Goal: Information Seeking & Learning: Learn about a topic

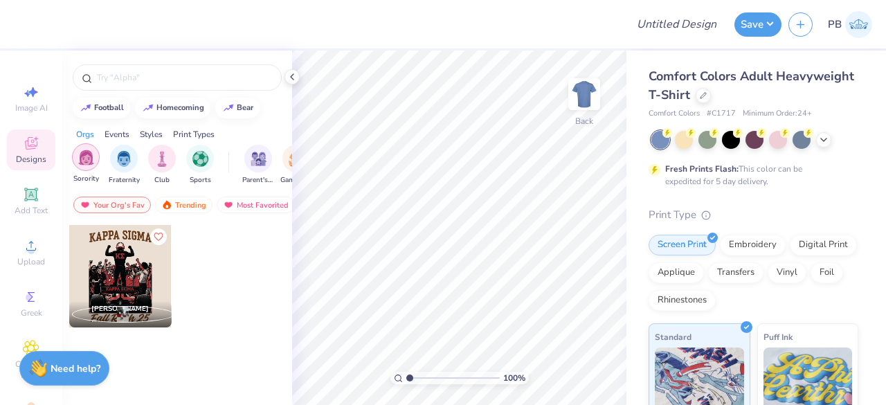
click at [85, 161] on img "filter for Sorority" at bounding box center [86, 157] width 16 height 16
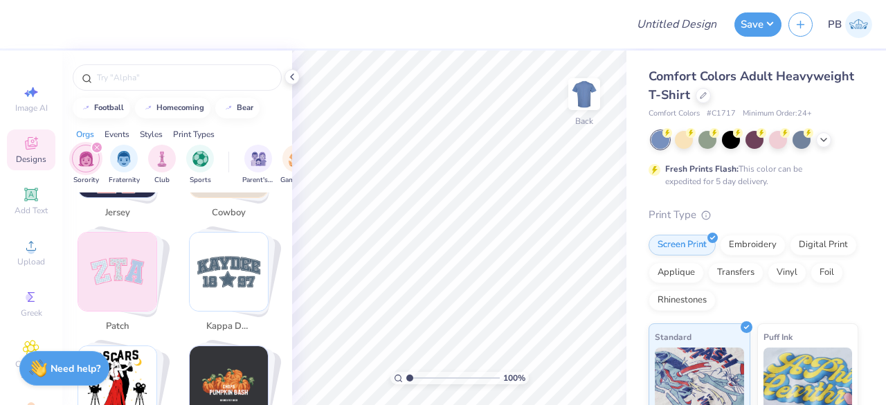
scroll to position [2373, 0]
click at [127, 261] on img "Stack Card Button patch" at bounding box center [117, 272] width 78 height 78
type input "patch"
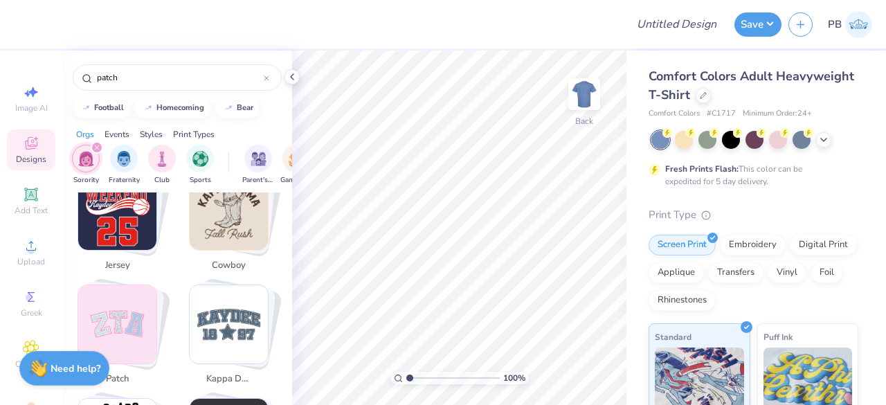
scroll to position [2318, 0]
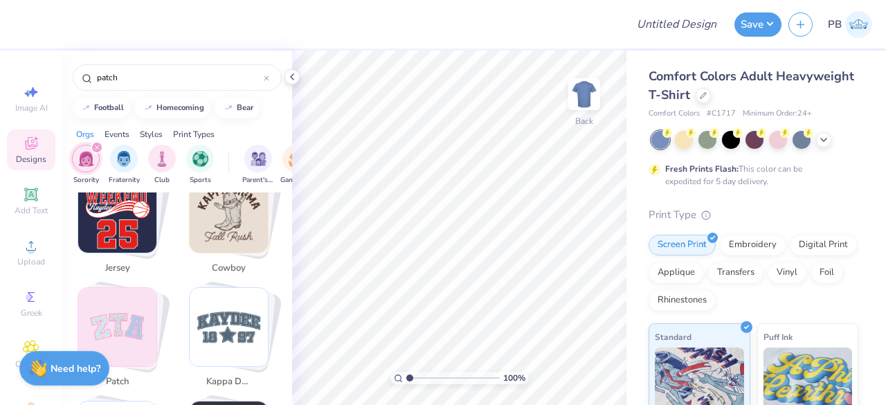
click at [149, 304] on img "Stack Card Button patch" at bounding box center [117, 327] width 78 height 78
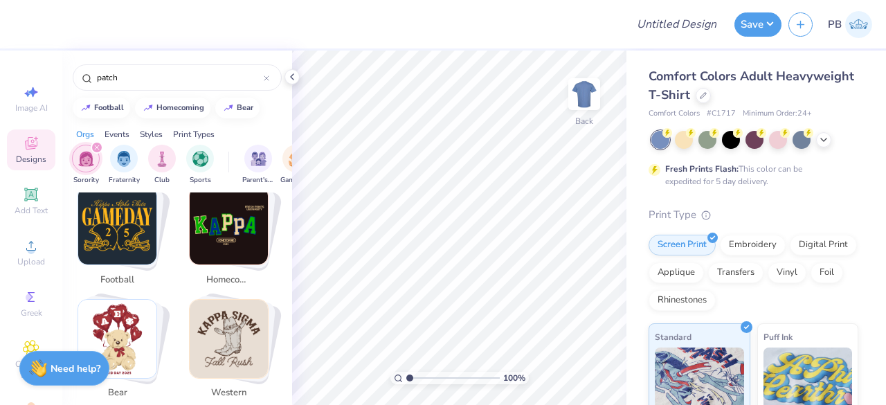
scroll to position [0, 0]
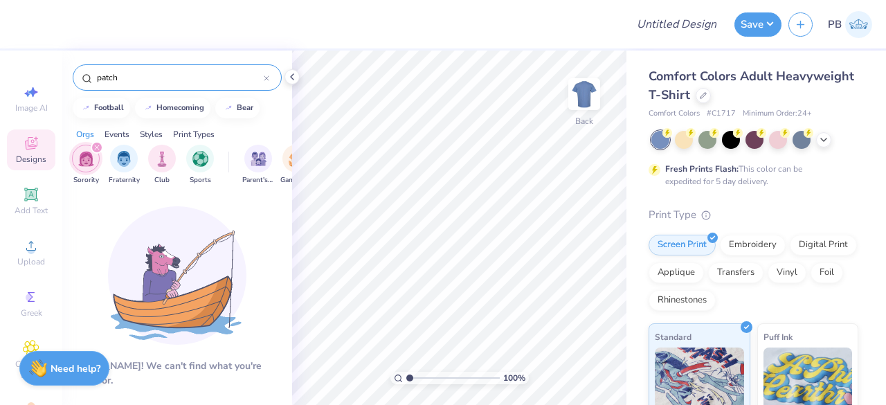
click at [266, 79] on icon at bounding box center [267, 78] width 6 height 6
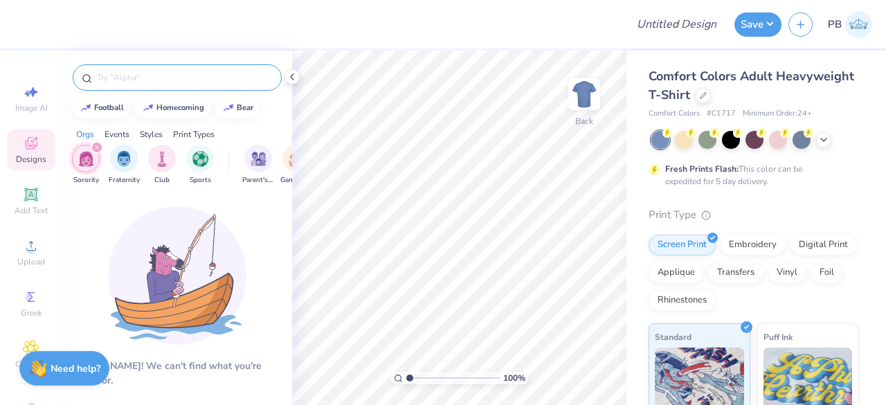
click at [95, 146] on icon "filter for Sorority" at bounding box center [97, 148] width 6 height 6
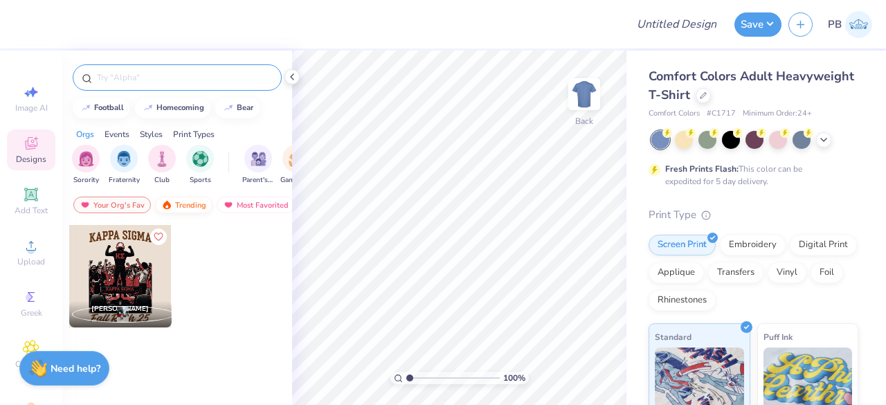
click at [192, 209] on div "Trending" at bounding box center [183, 205] width 57 height 17
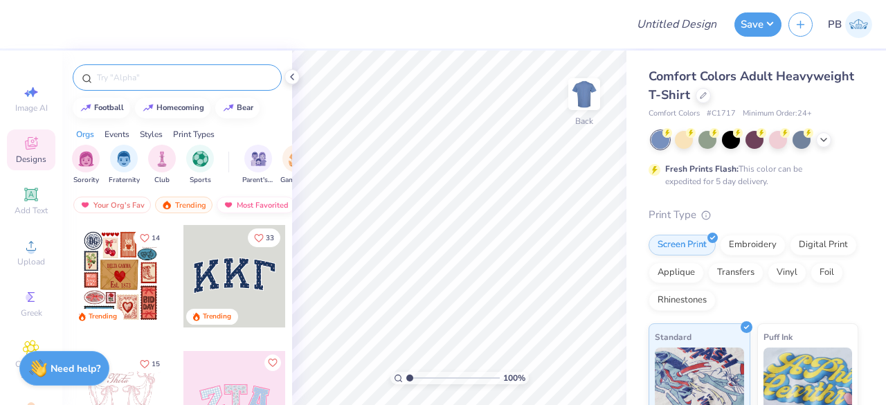
click at [250, 206] on div "Most Favorited" at bounding box center [256, 205] width 78 height 17
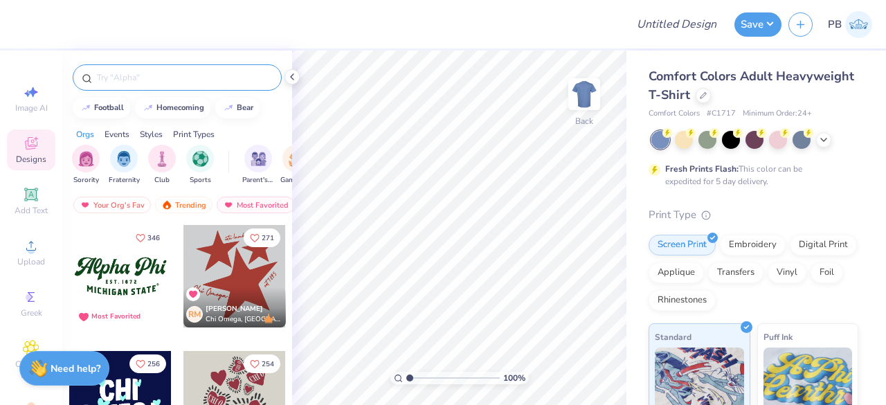
click at [153, 134] on div "Styles" at bounding box center [151, 134] width 23 height 12
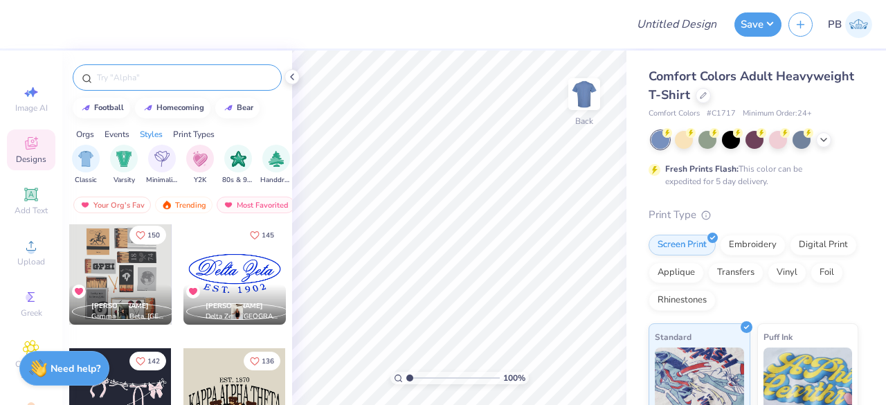
scroll to position [529, 0]
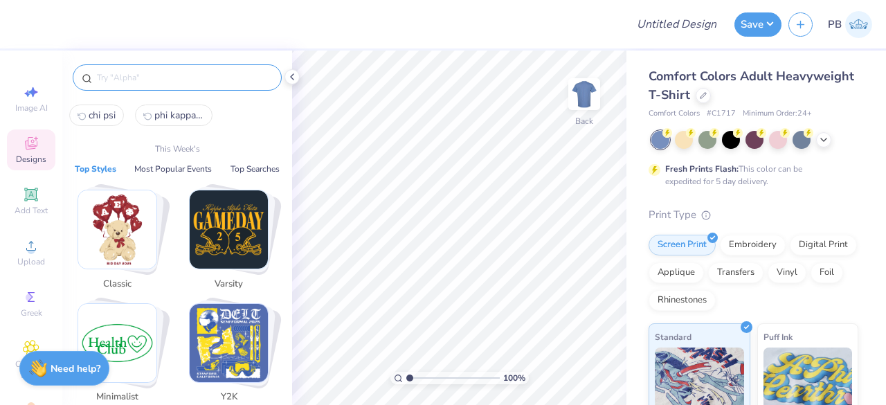
click at [174, 79] on input "text" at bounding box center [183, 78] width 177 height 14
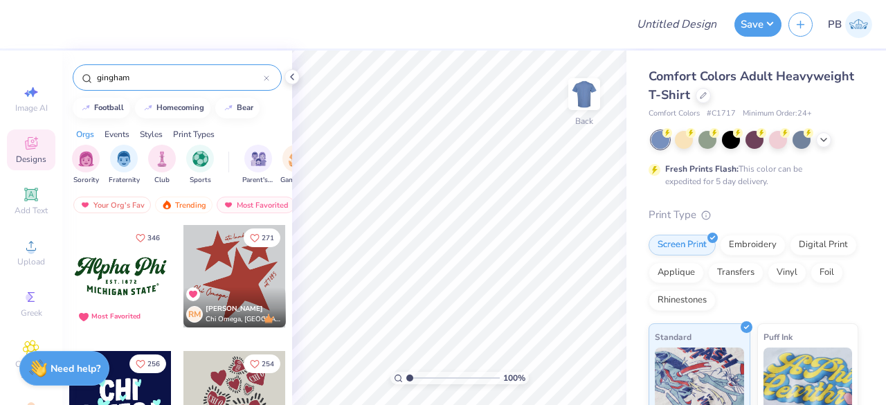
type input "gingham"
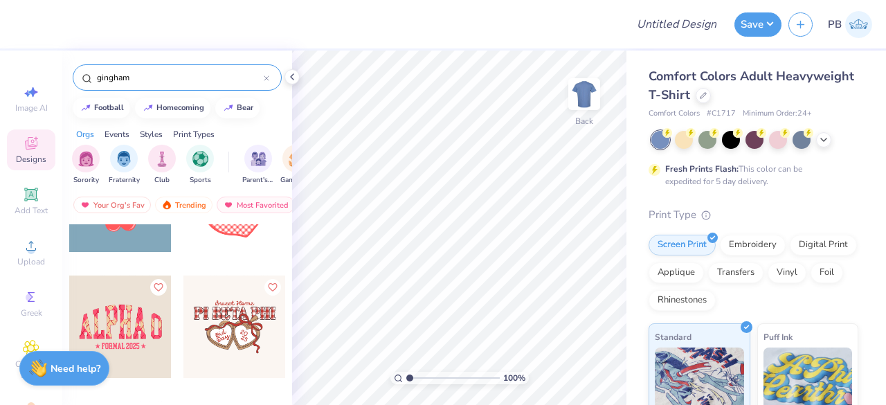
scroll to position [1153, 0]
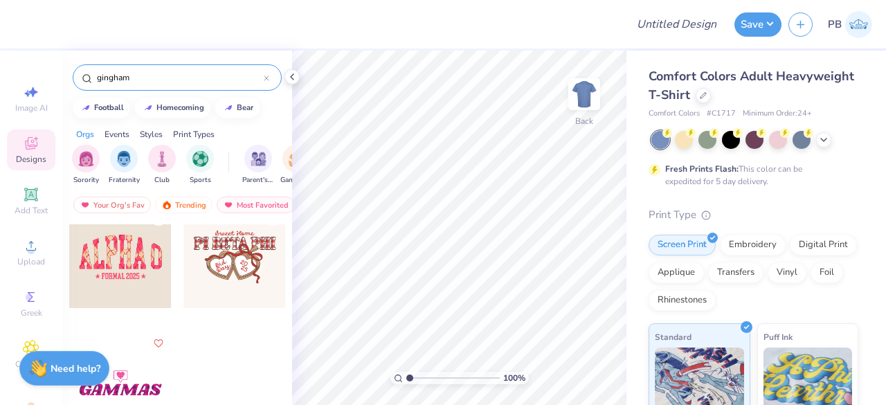
click at [266, 79] on icon at bounding box center [267, 78] width 6 height 6
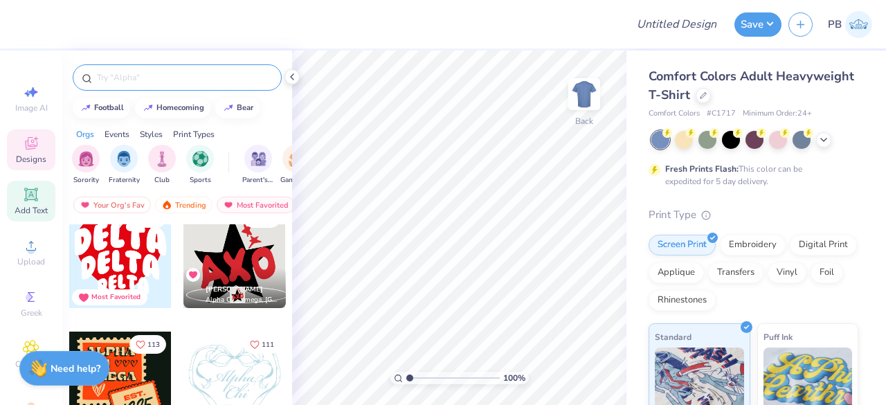
scroll to position [1255, 0]
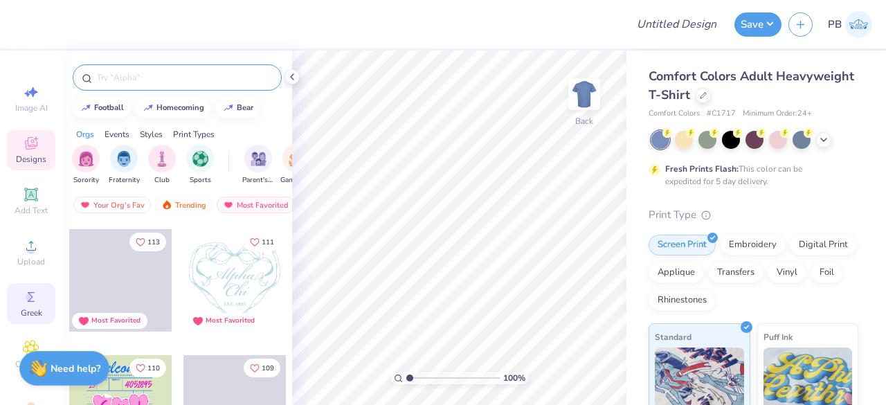
click at [24, 308] on span "Greek" at bounding box center [31, 312] width 21 height 11
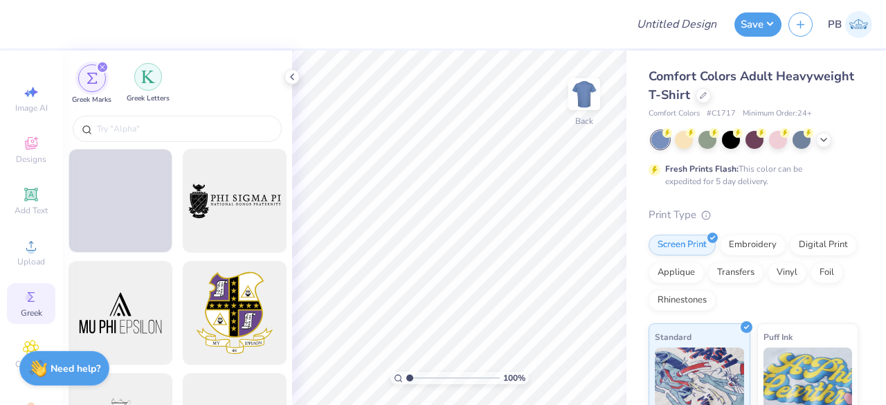
click at [160, 81] on div "filter for Greek Letters" at bounding box center [148, 77] width 28 height 28
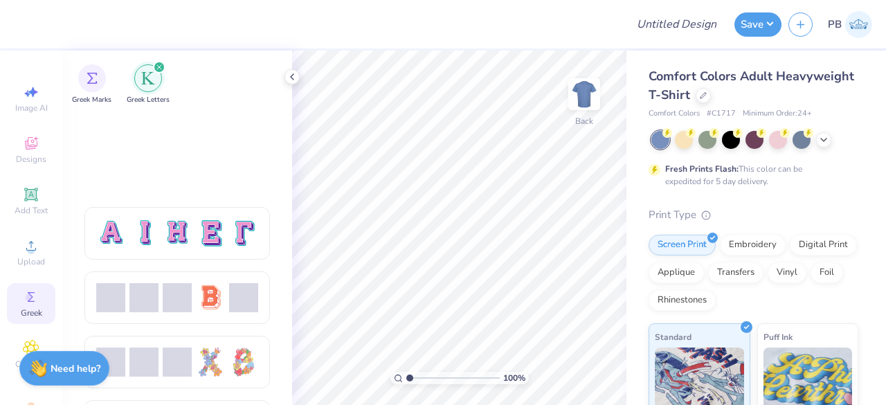
scroll to position [1032, 0]
